Goal: Navigation & Orientation: Find specific page/section

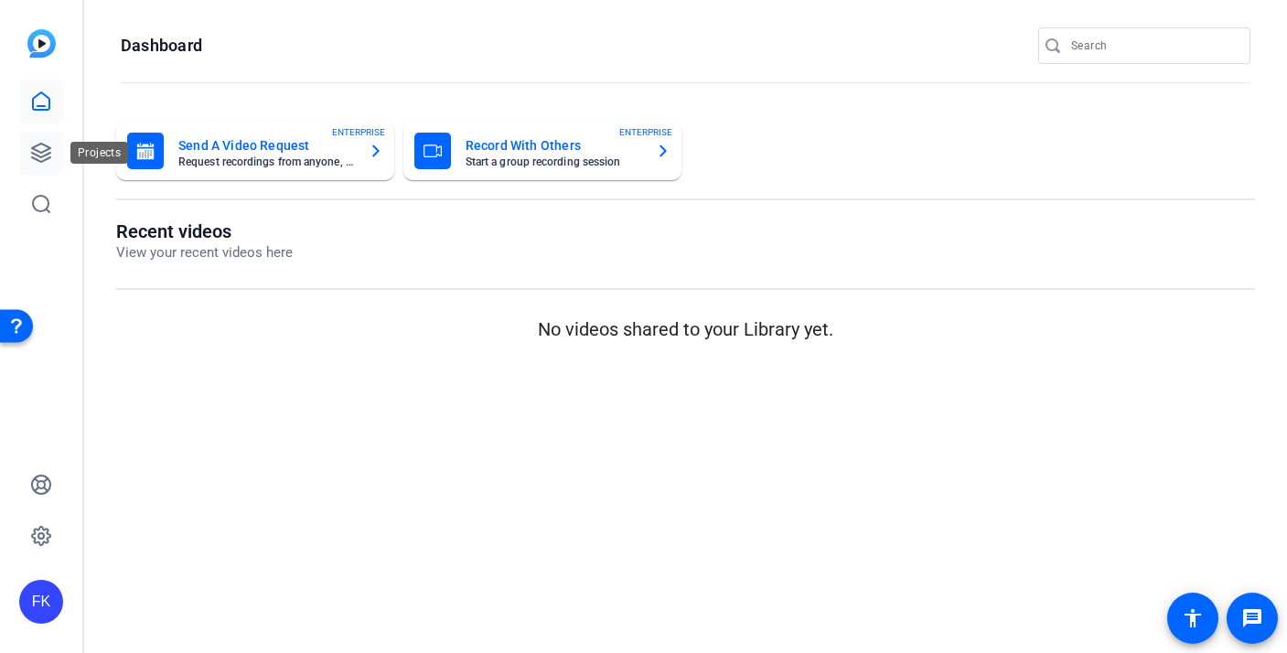
click at [49, 155] on icon at bounding box center [41, 153] width 22 height 22
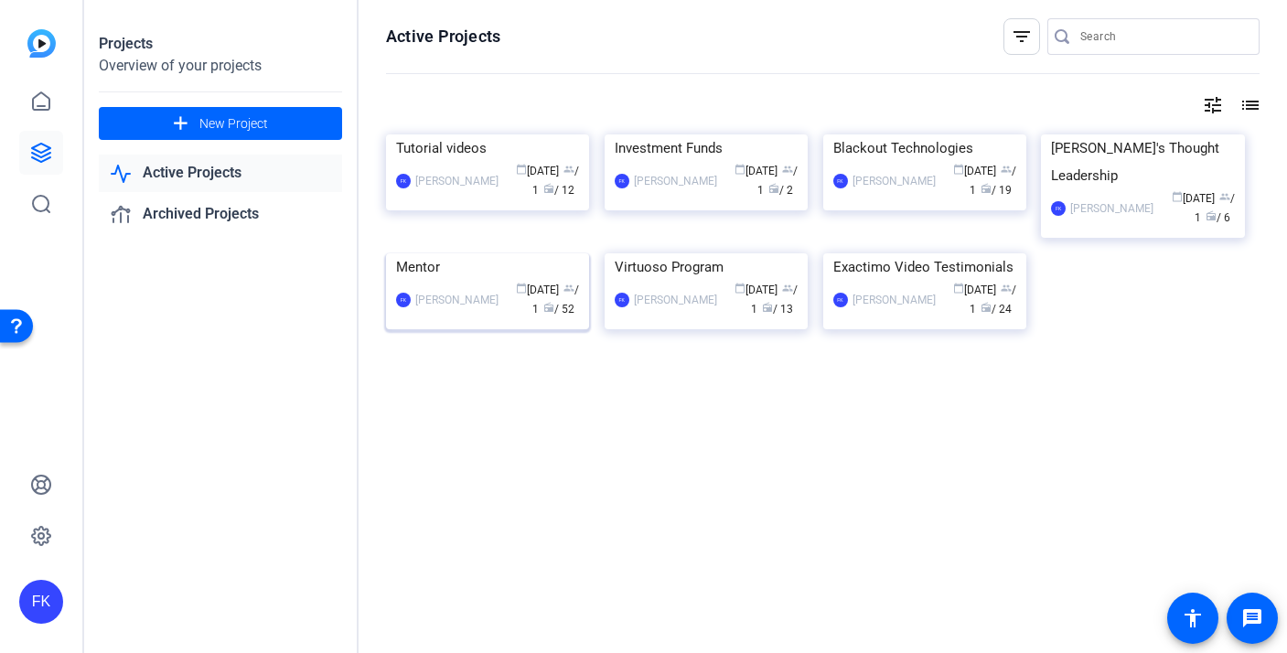
click at [443, 281] on div "Mentor" at bounding box center [487, 266] width 183 height 27
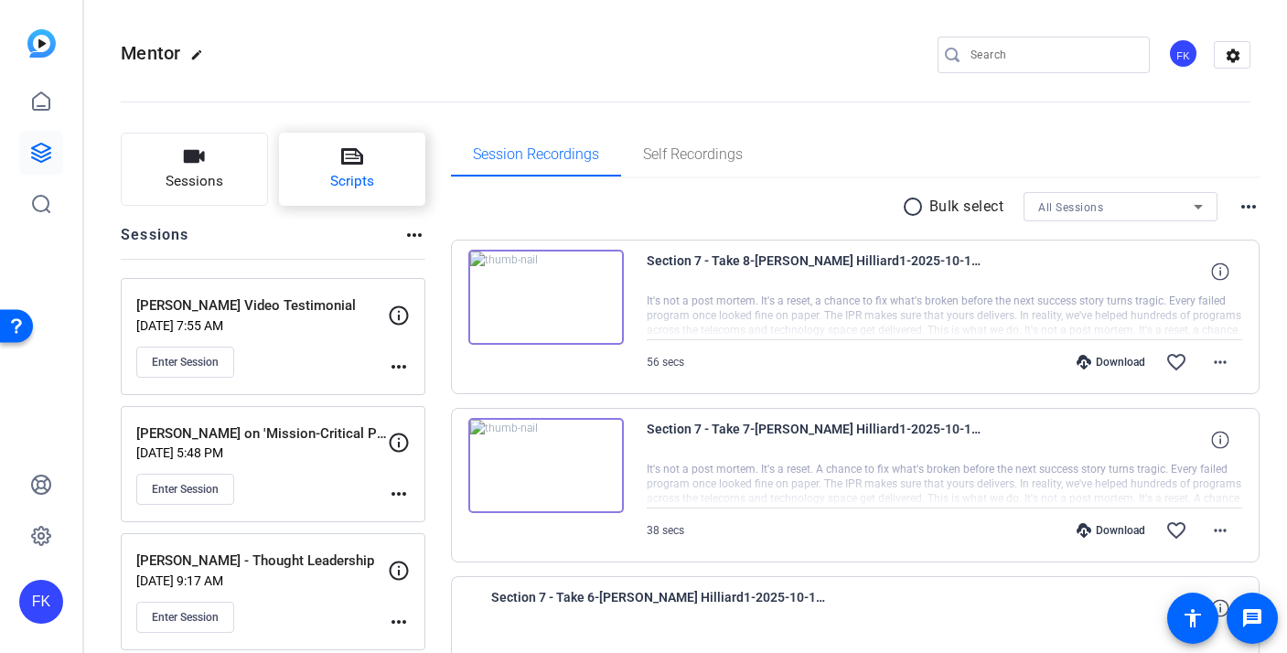
click at [338, 183] on span "Scripts" at bounding box center [352, 181] width 44 height 21
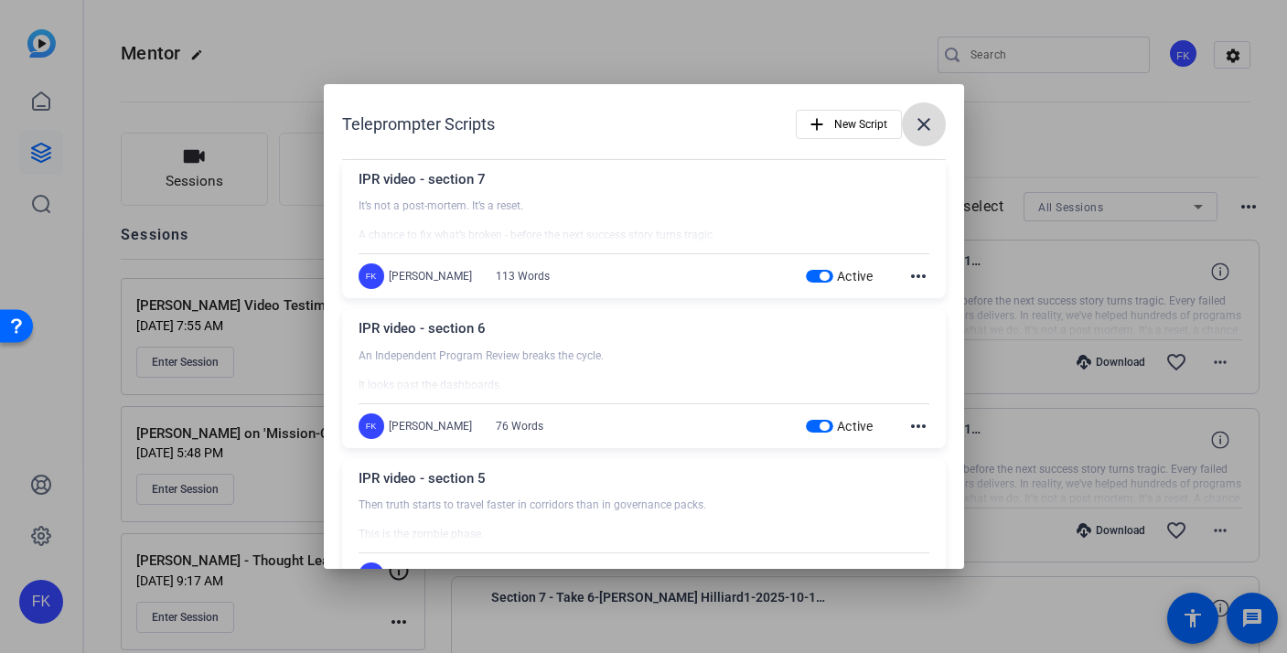
click at [919, 125] on mat-icon "close" at bounding box center [924, 124] width 22 height 22
